Goal: Task Accomplishment & Management: Complete application form

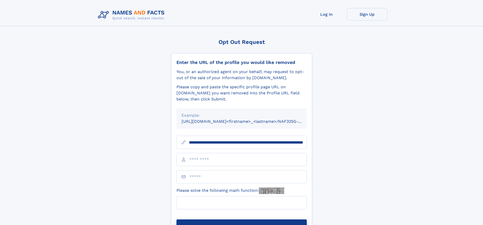
scroll to position [0, 60]
type input "**********"
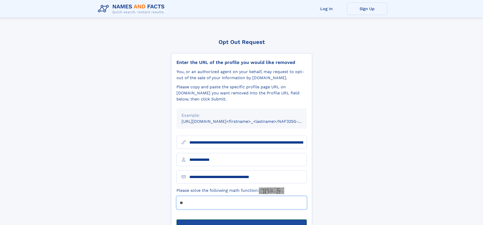
type input "**"
click at [241, 219] on button "Submit Opt Out Request" at bounding box center [242, 227] width 130 height 16
